Goal: Navigation & Orientation: Find specific page/section

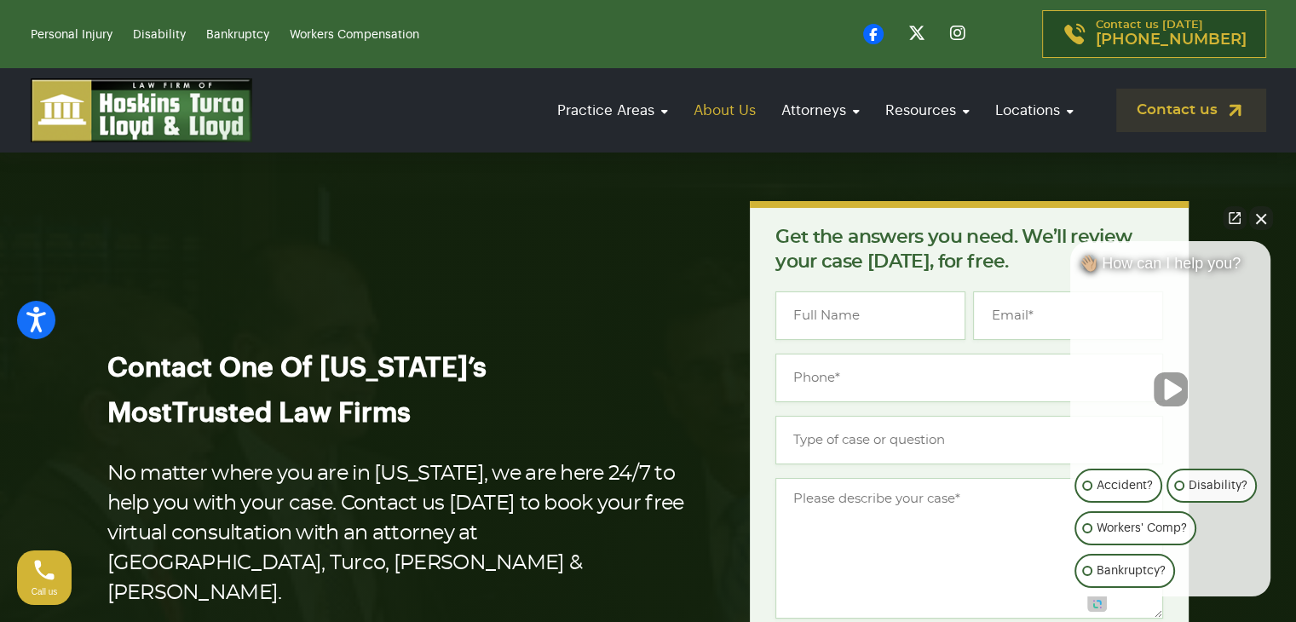
click at [724, 107] on link "About Us" at bounding box center [724, 110] width 79 height 49
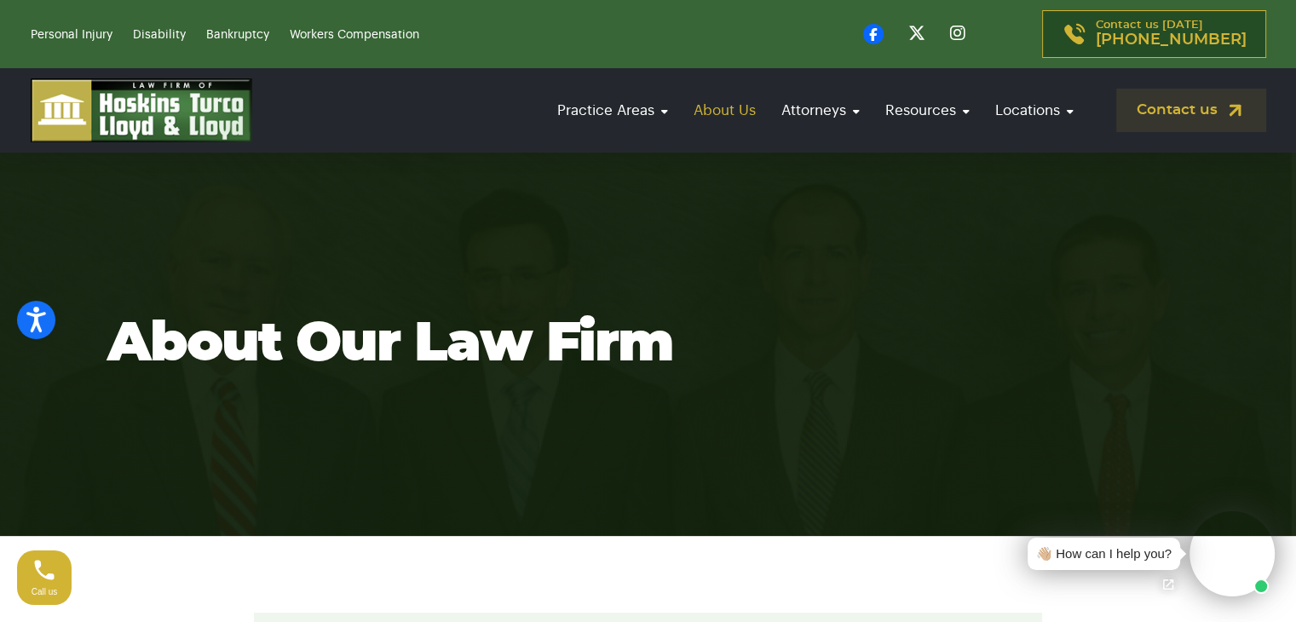
click at [731, 131] on link "About Us" at bounding box center [724, 110] width 79 height 49
